Goal: Information Seeking & Learning: Learn about a topic

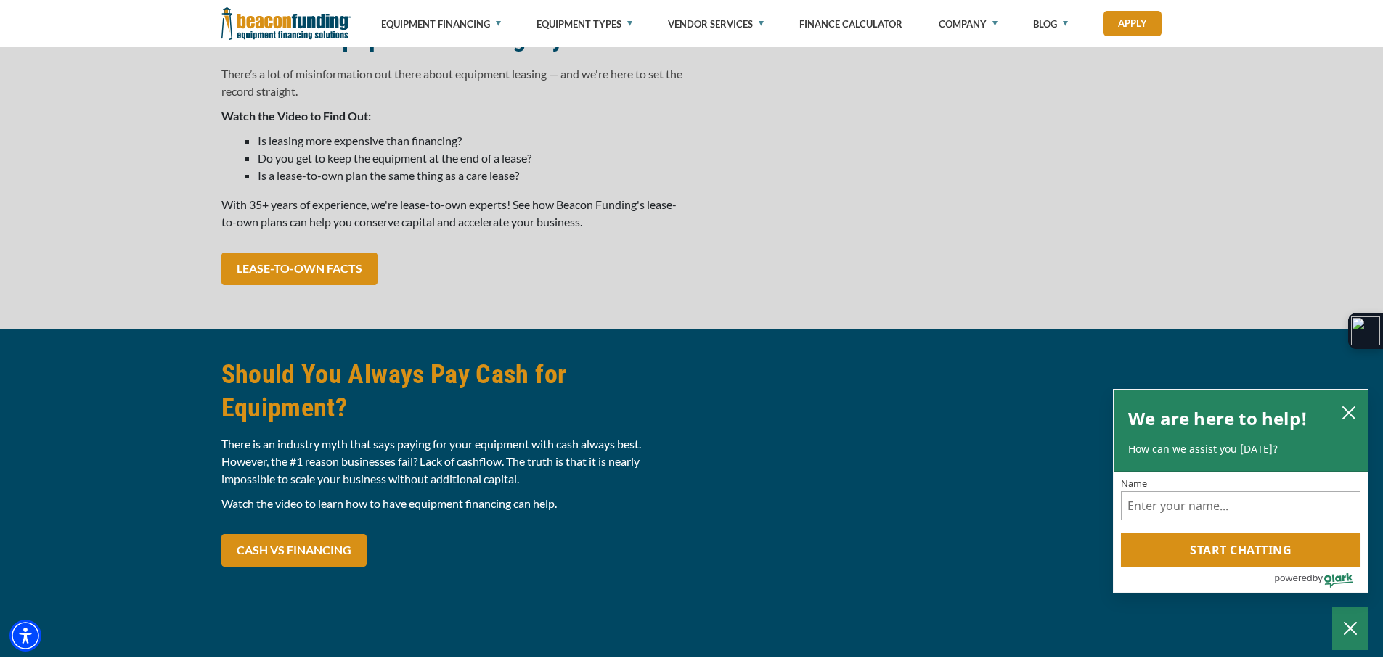
scroll to position [1089, 0]
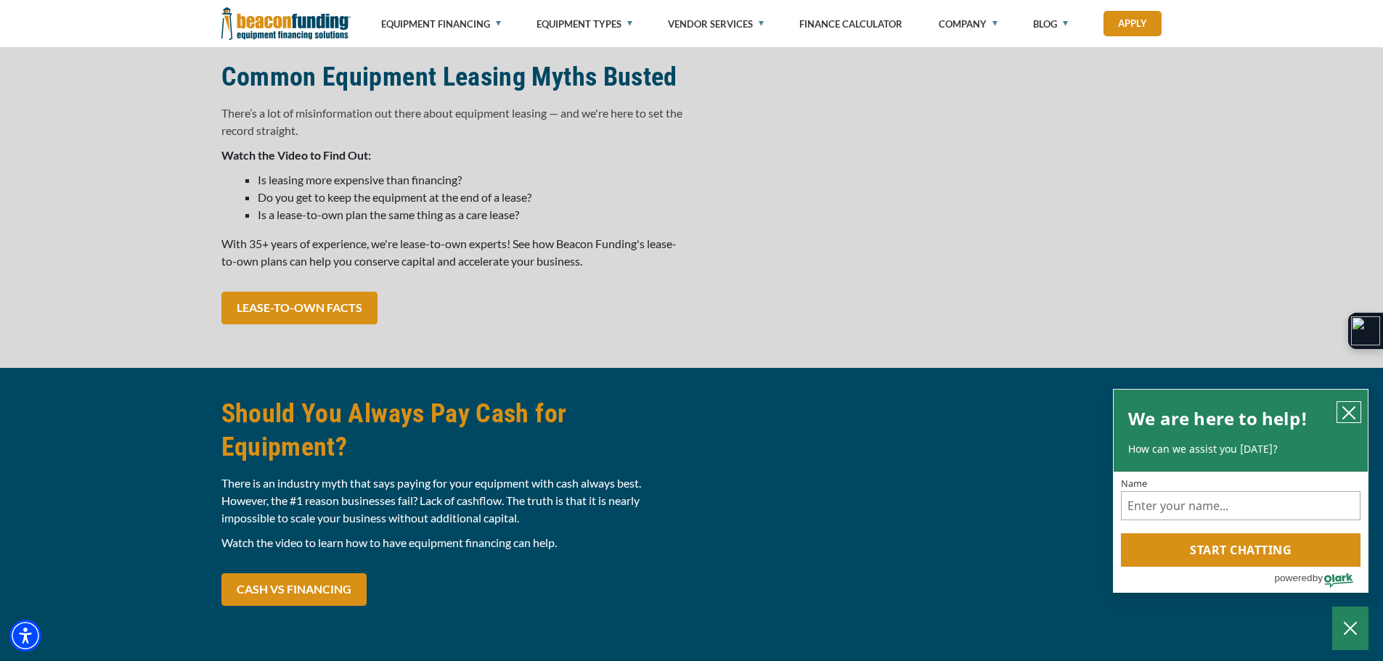
click at [1342, 406] on icon "close chatbox" at bounding box center [1349, 413] width 15 height 15
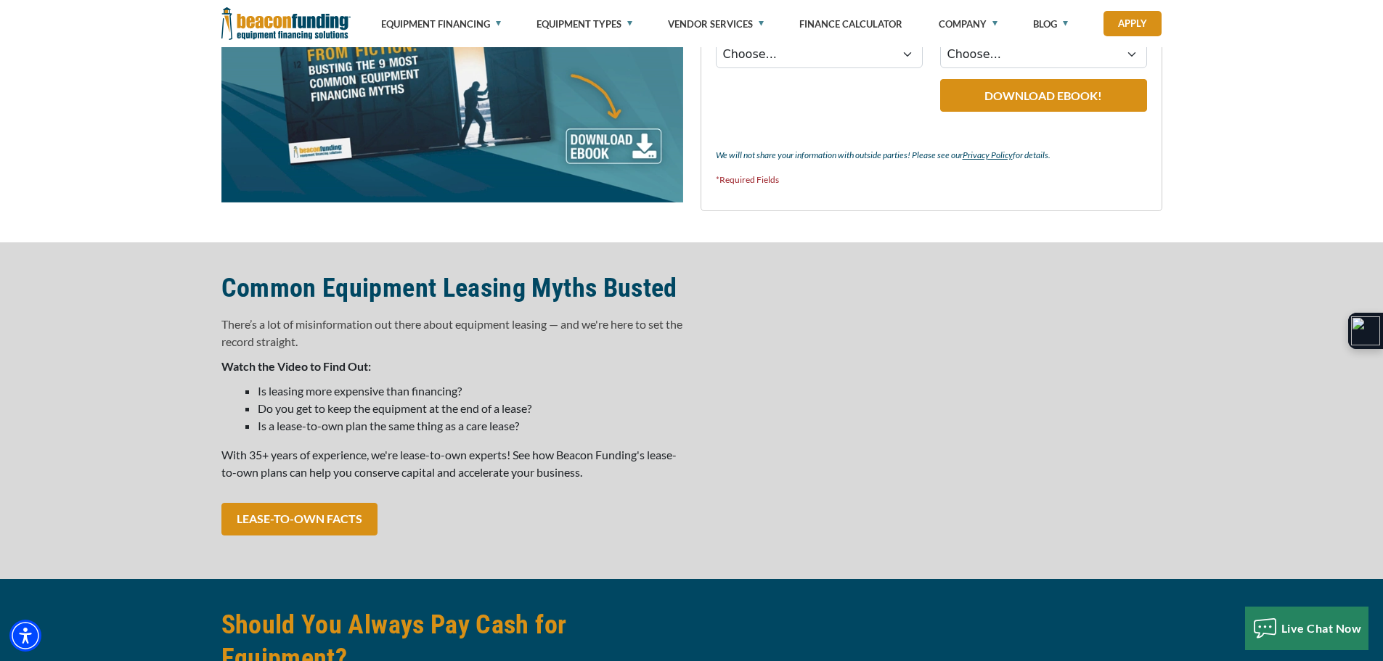
scroll to position [871, 0]
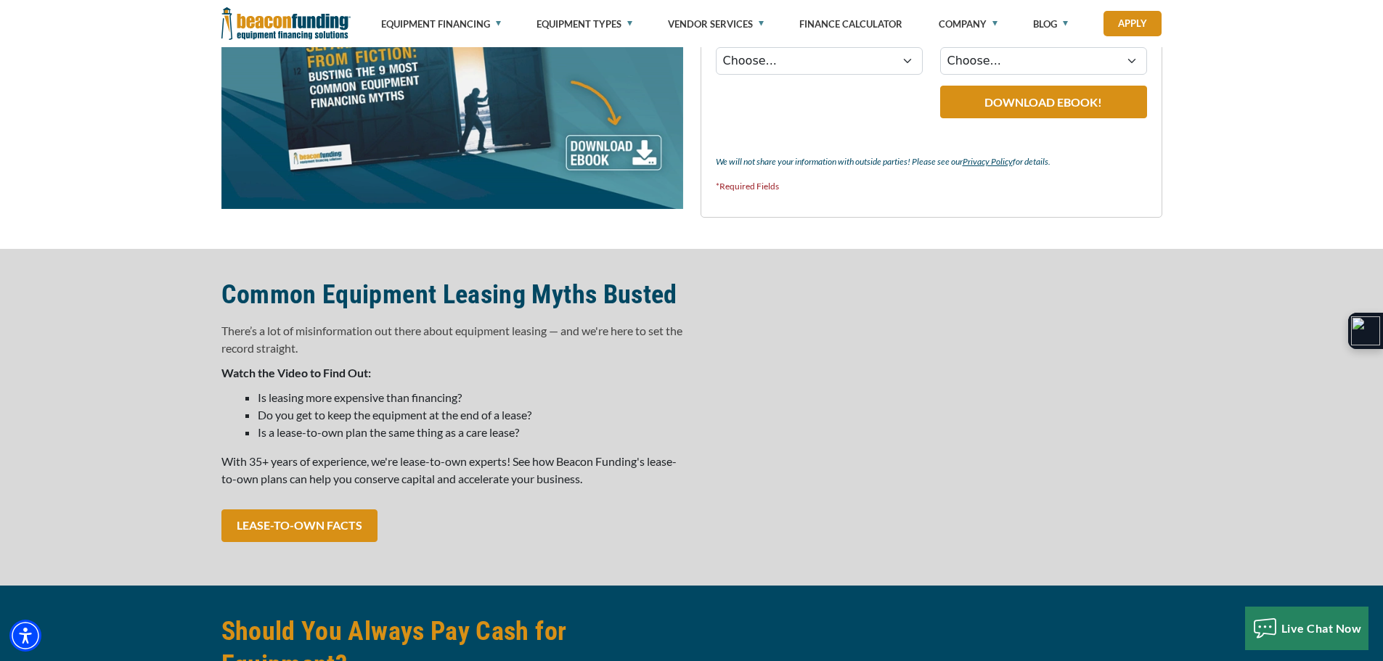
click at [426, 421] on li "Do you get to keep the equipment at the end of a lease?" at bounding box center [470, 415] width 425 height 17
click at [545, 368] on p "Watch the Video to Find Out:" at bounding box center [452, 372] width 462 height 17
click at [1317, 398] on div "Common Equipment Leasing Myths Busted There’s a lot of misinformation out there…" at bounding box center [691, 417] width 1383 height 337
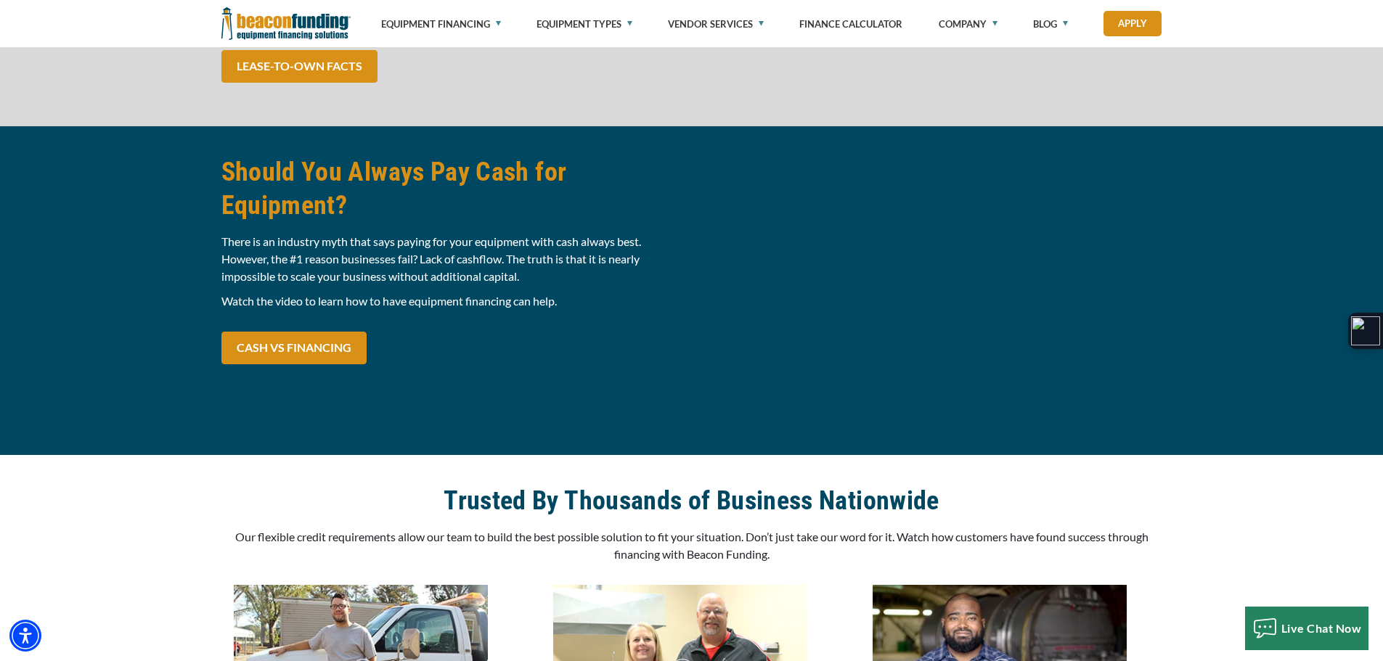
scroll to position [1307, 0]
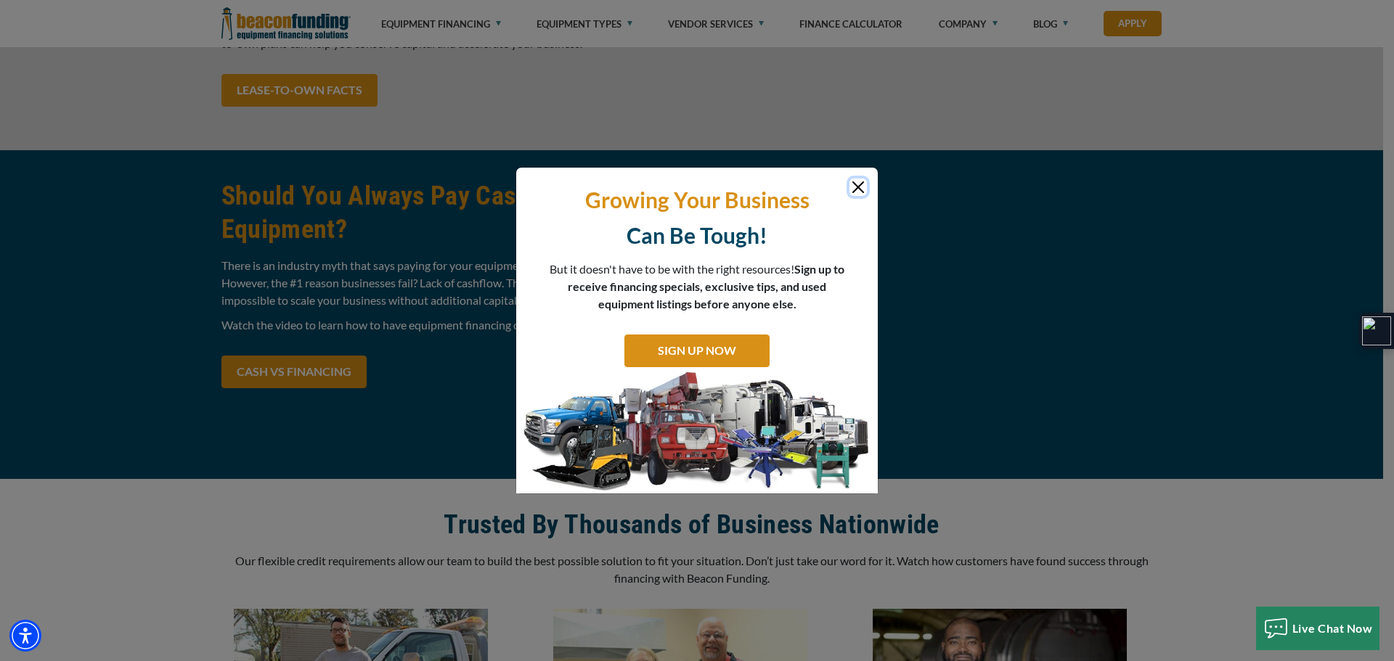
click at [855, 187] on button "Close" at bounding box center [857, 187] width 17 height 17
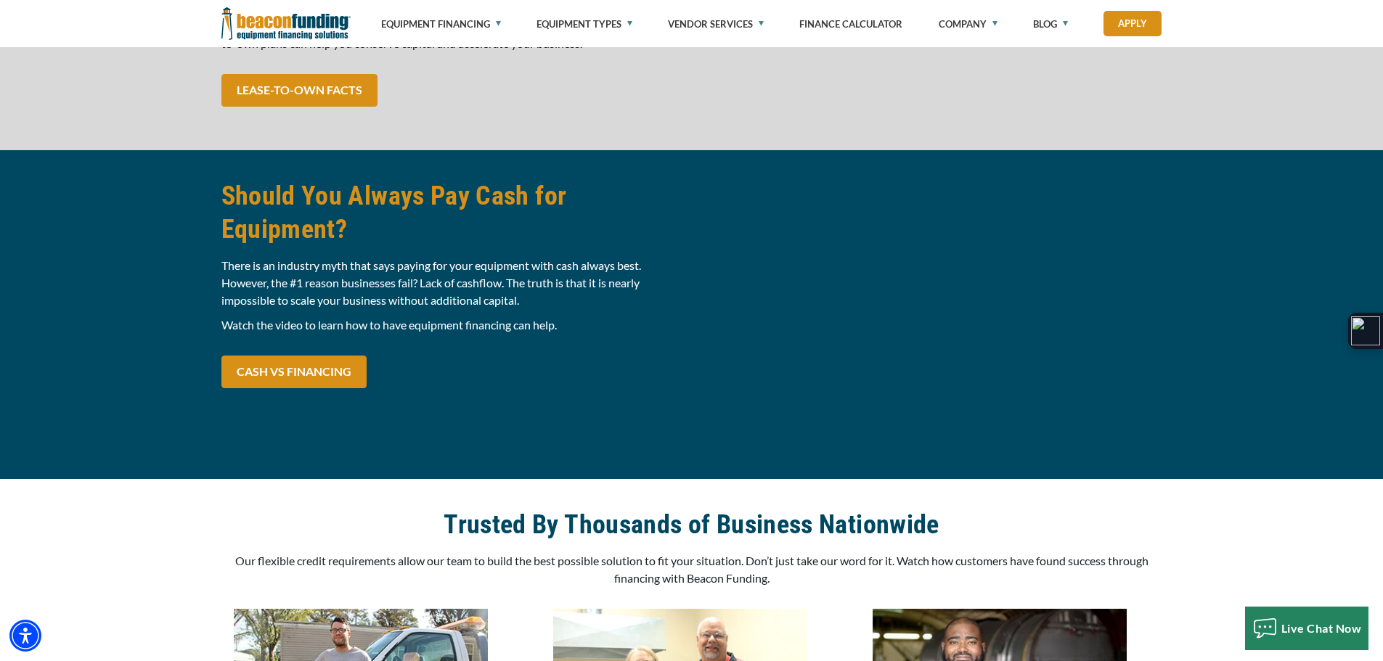
click at [1229, 226] on div "Should You Always Pay Cash for Equipment? There is an industry myth that says p…" at bounding box center [691, 314] width 1383 height 329
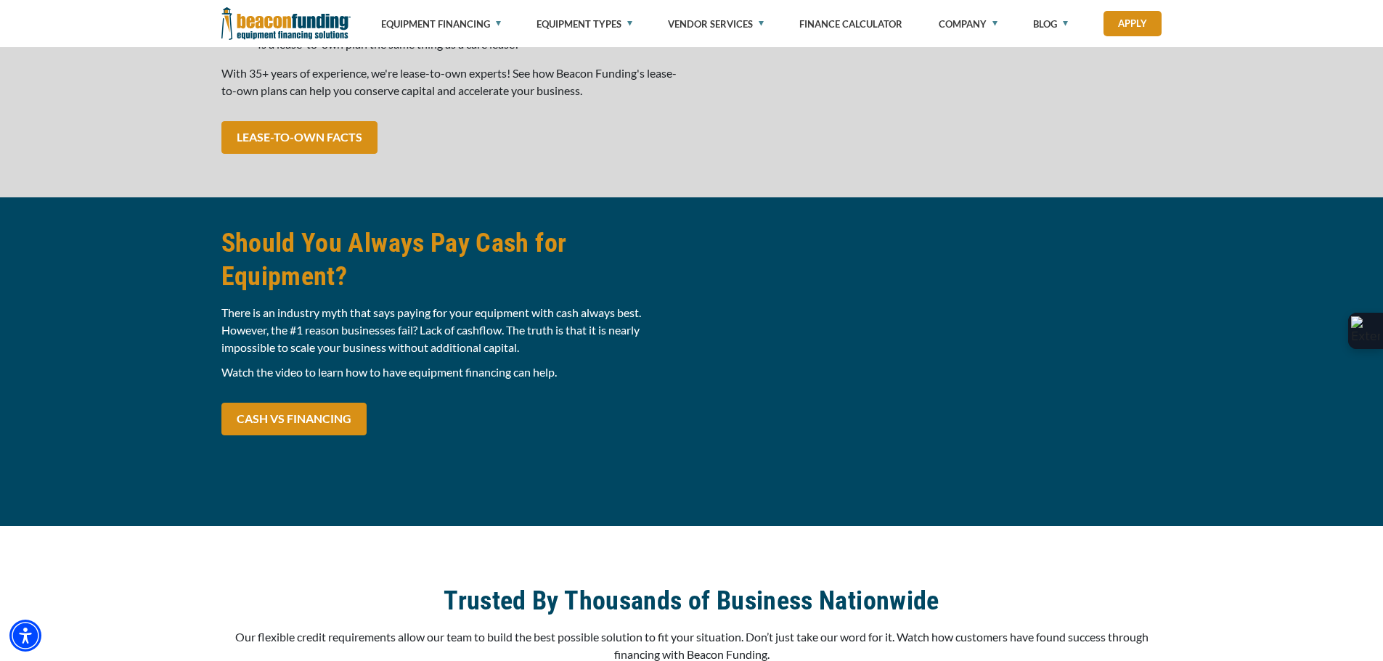
scroll to position [1382, 0]
